Goal: Task Accomplishment & Management: Use online tool/utility

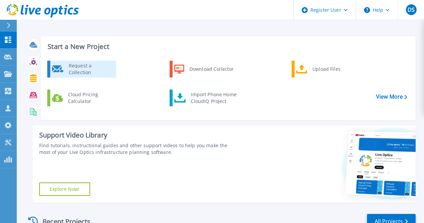
click at [110, 67] on div "Request a Collection" at bounding box center [89, 68] width 49 height 13
